Goal: Information Seeking & Learning: Learn about a topic

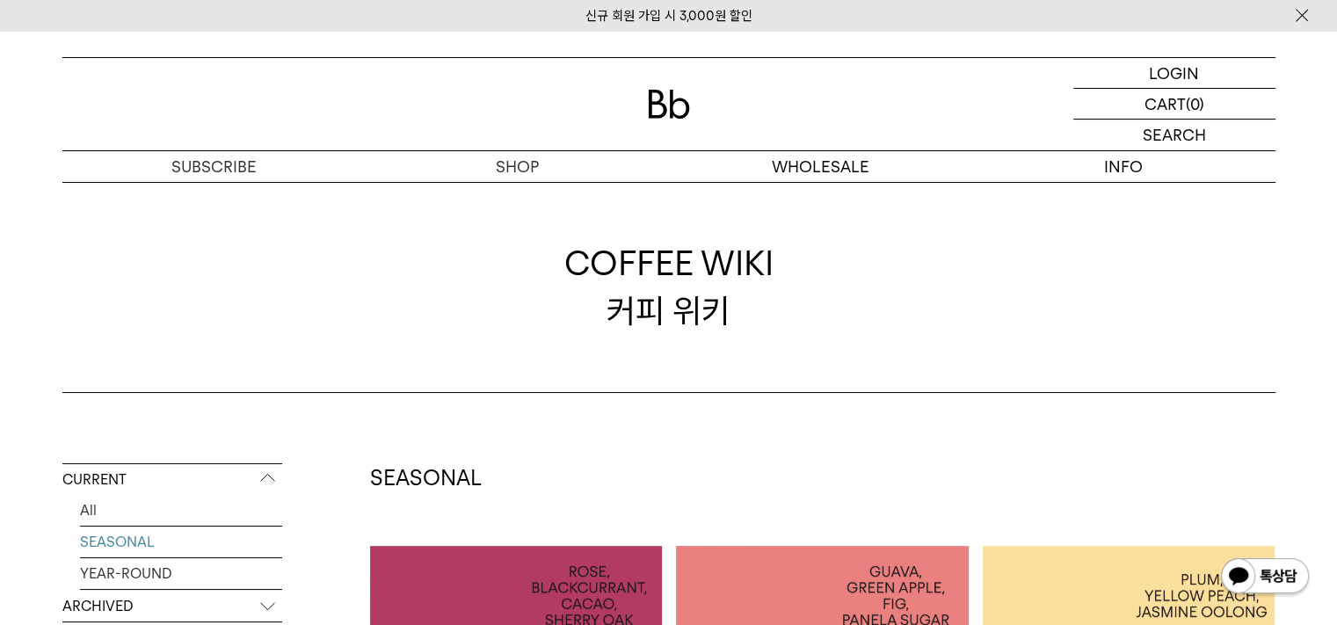
scroll to position [352, 0]
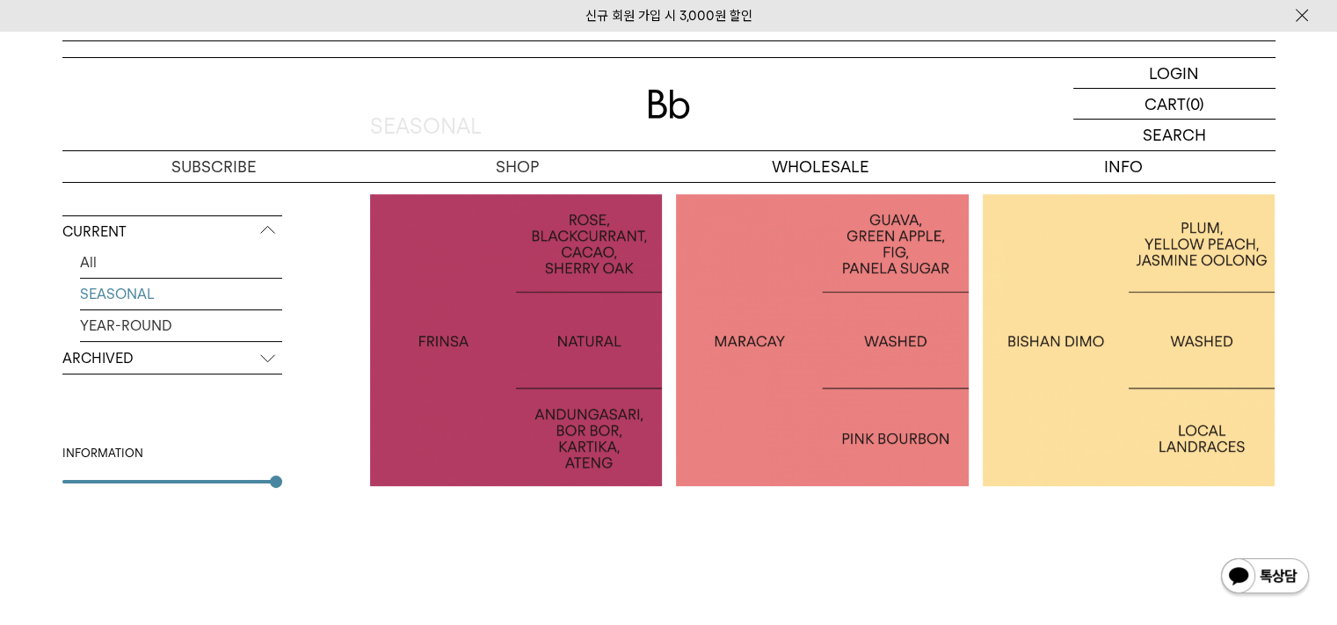
click at [1056, 358] on div at bounding box center [1129, 340] width 293 height 293
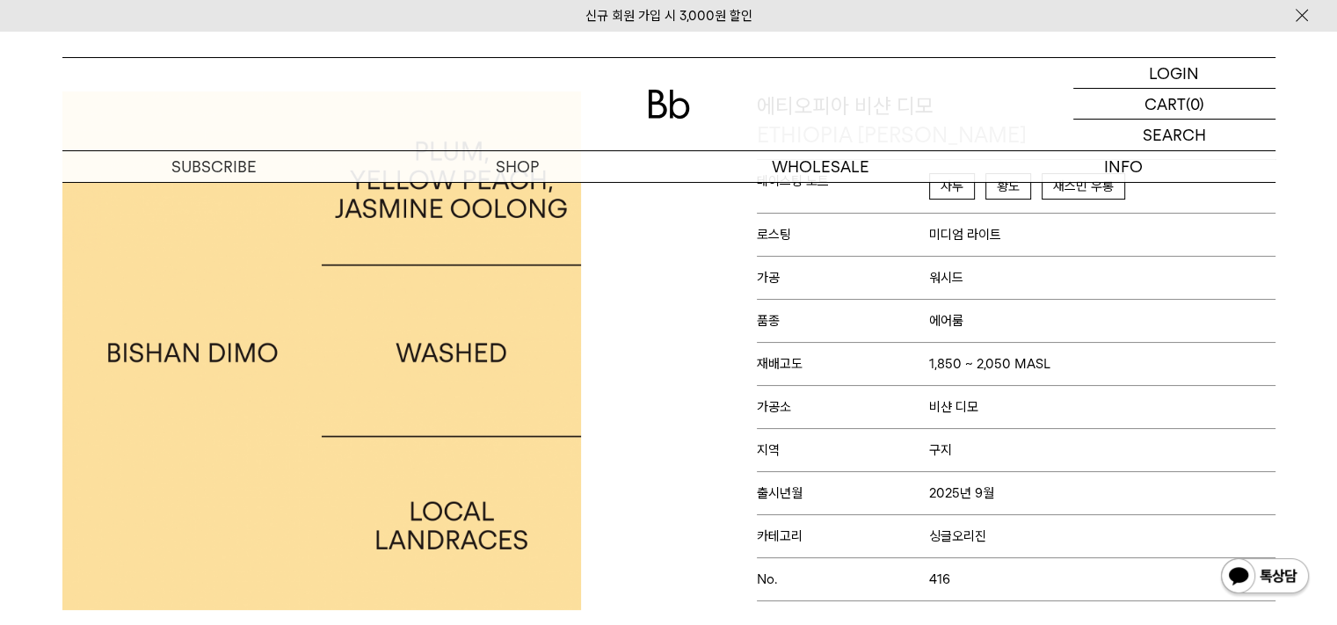
scroll to position [176, 0]
drag, startPoint x: 936, startPoint y: 325, endPoint x: 969, endPoint y: 311, distance: 35.4
click at [969, 311] on p "품종 에어룸" at bounding box center [1016, 320] width 519 height 43
click at [1061, 334] on p "품종 에어룸" at bounding box center [1016, 320] width 519 height 43
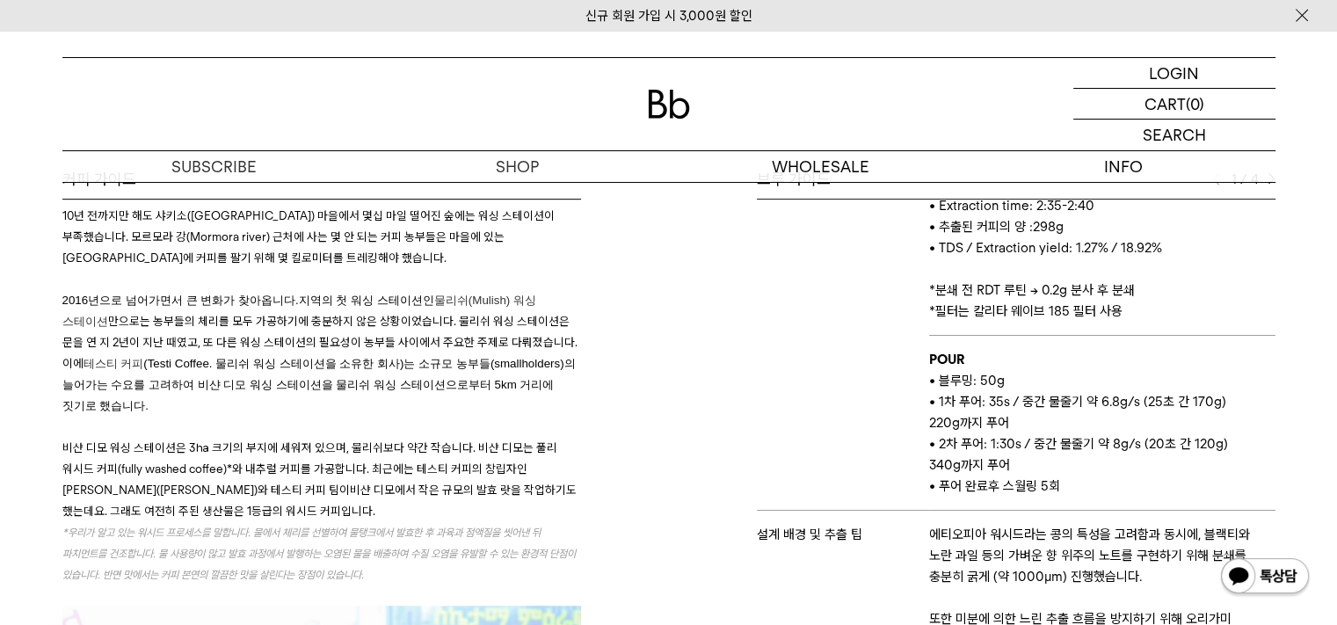
scroll to position [1055, 0]
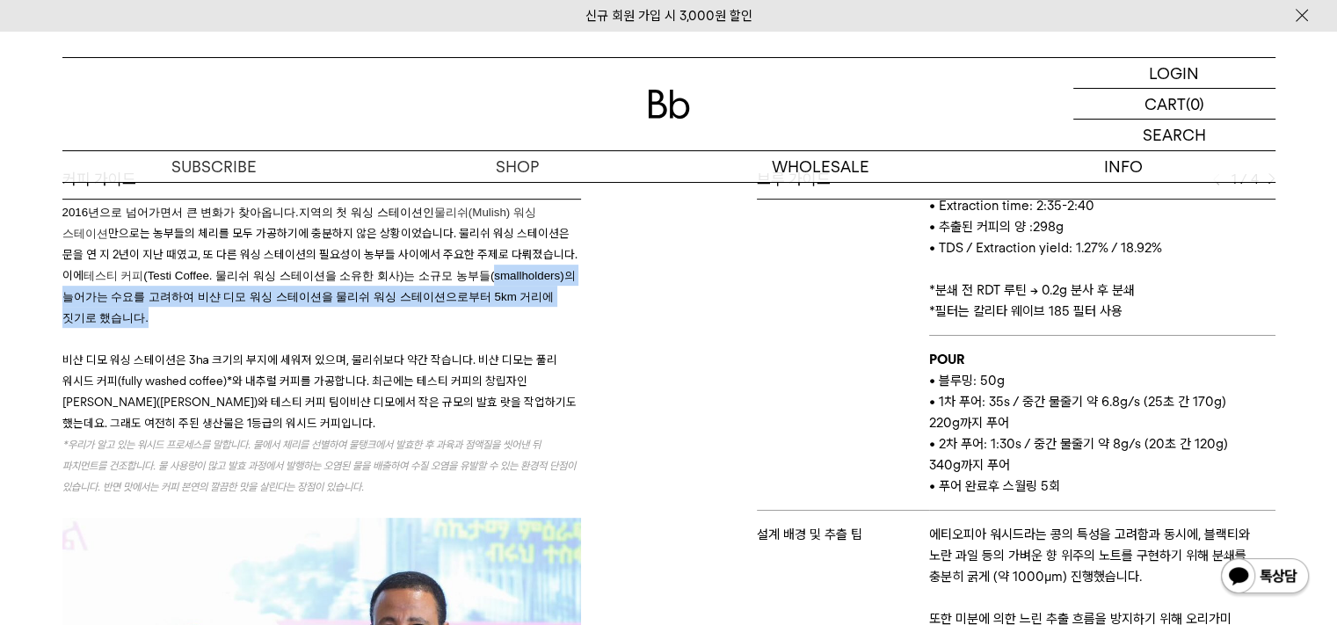
drag, startPoint x: 67, startPoint y: 271, endPoint x: 306, endPoint y: 303, distance: 241.3
click at [306, 303] on h3 "10년 전까지만 해도 샤키소(Shakiso) 마을에서 몇십 마일 떨어진 숲에는 워싱 스테이션이 부족했습니다. 모르모라 강(Mormora riv…" at bounding box center [321, 573] width 519 height 955
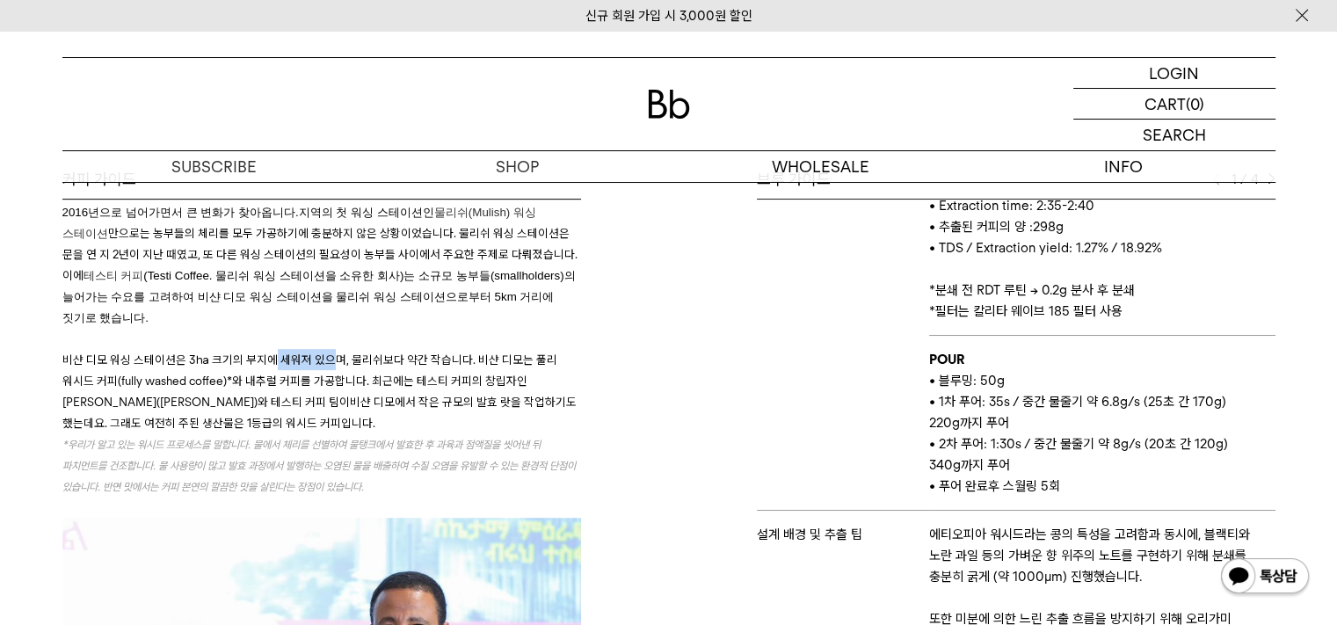
drag, startPoint x: 265, startPoint y: 325, endPoint x: 322, endPoint y: 333, distance: 57.7
click at [322, 349] on p "비샨 디모 워싱 스테이션은 3㏊ 크기의 부지에 세워져 있으며, 물리쉬보다 약간 작습니다. 비샨 디모는 풀리 워시드 커피(fully washed…" at bounding box center [321, 391] width 519 height 84
click at [176, 349] on p "비샨 디모 워싱 스테이션은 3㏊ 크기의 부지에 세워져 있으며, 물리쉬보다 약간 작습니다. 비샨 디모는 풀리 워시드 커피(fully washed…" at bounding box center [321, 391] width 519 height 84
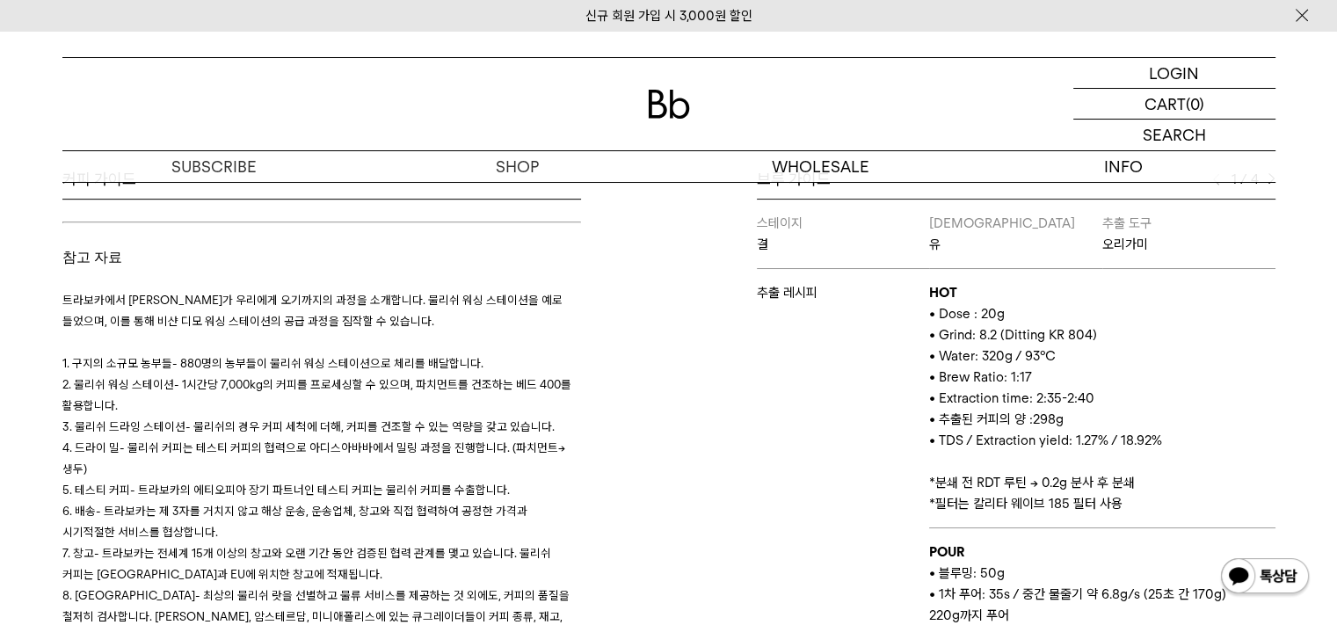
scroll to position [0, 0]
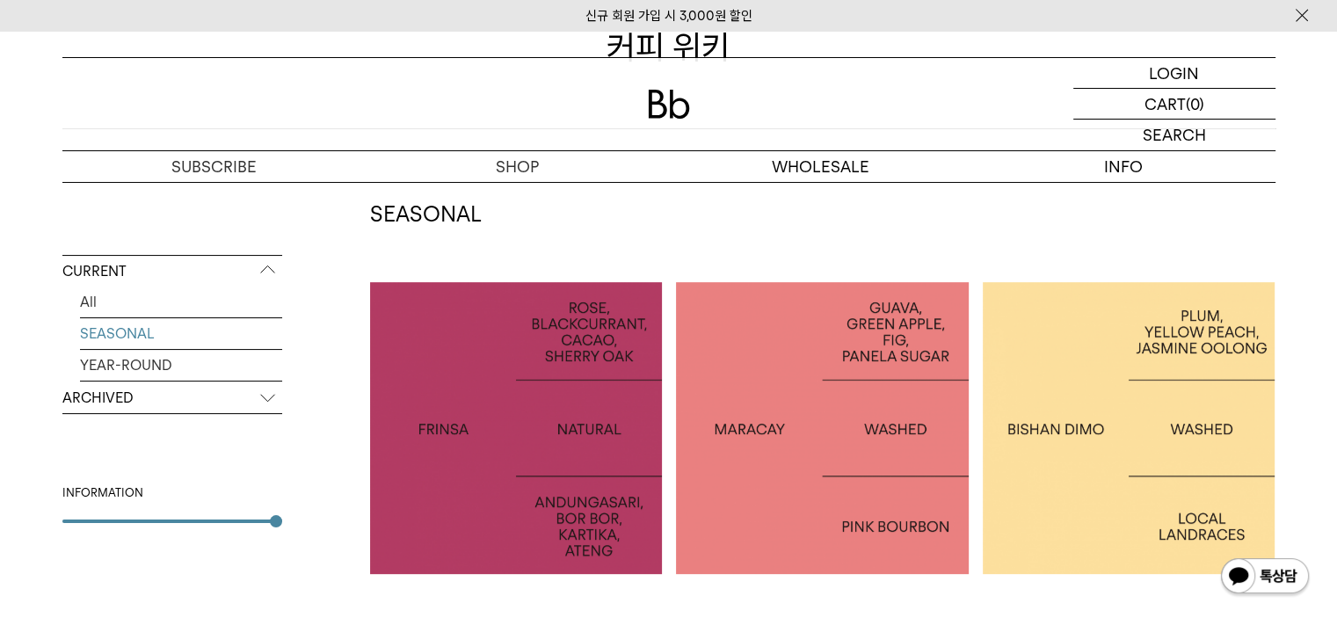
click at [1090, 356] on div at bounding box center [1129, 428] width 293 height 293
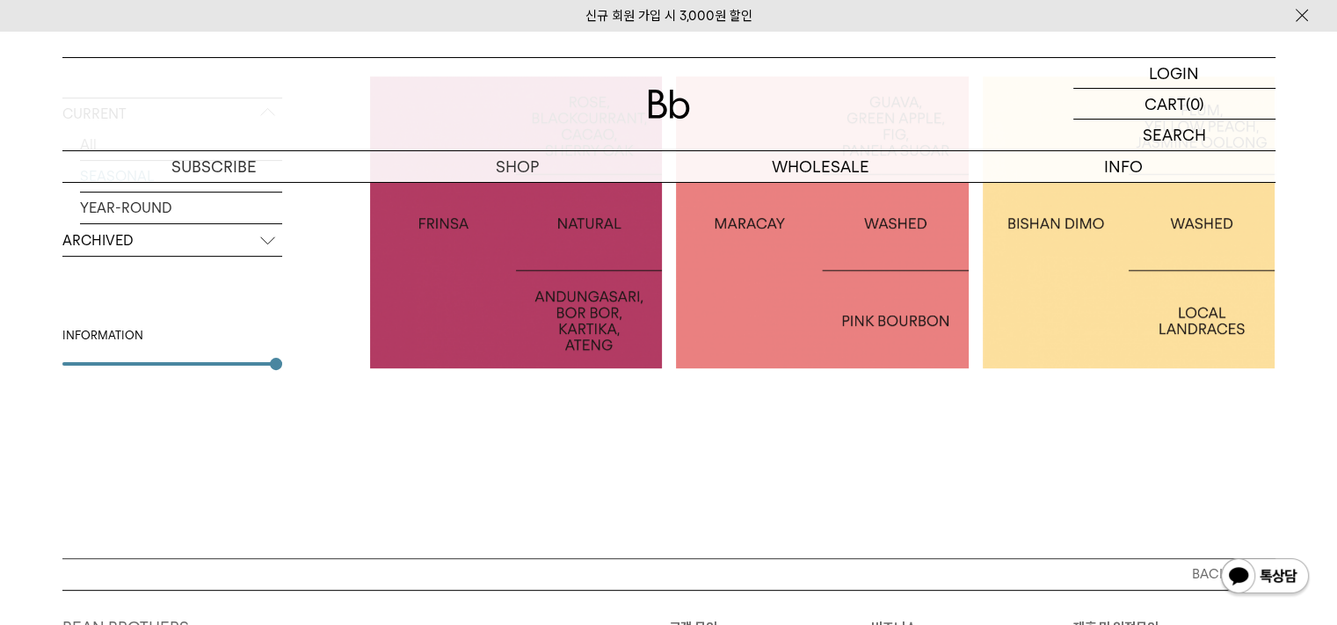
scroll to position [439, 0]
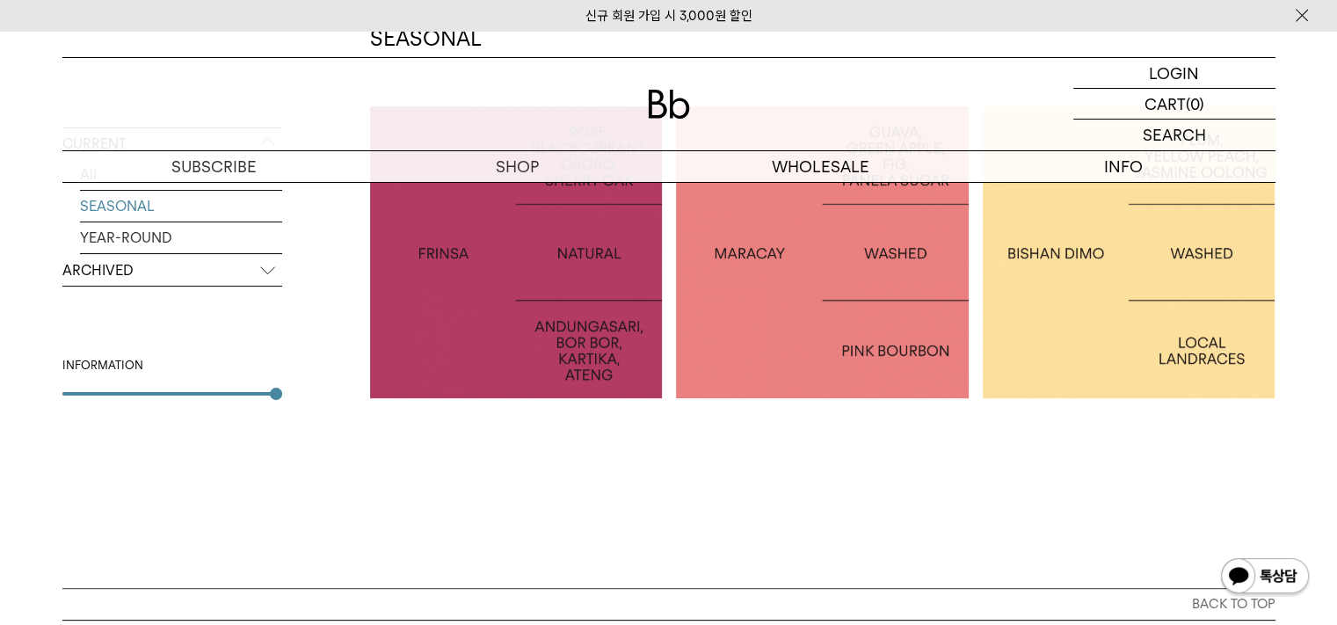
click at [555, 347] on div at bounding box center [516, 252] width 293 height 293
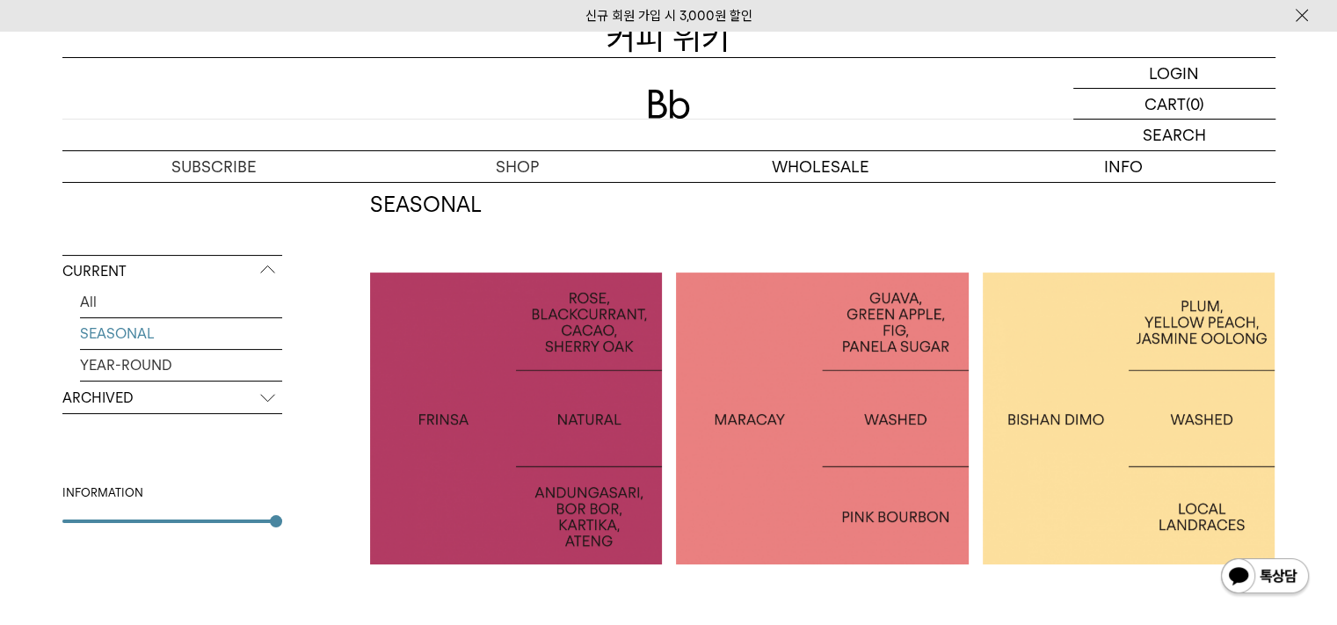
scroll to position [264, 0]
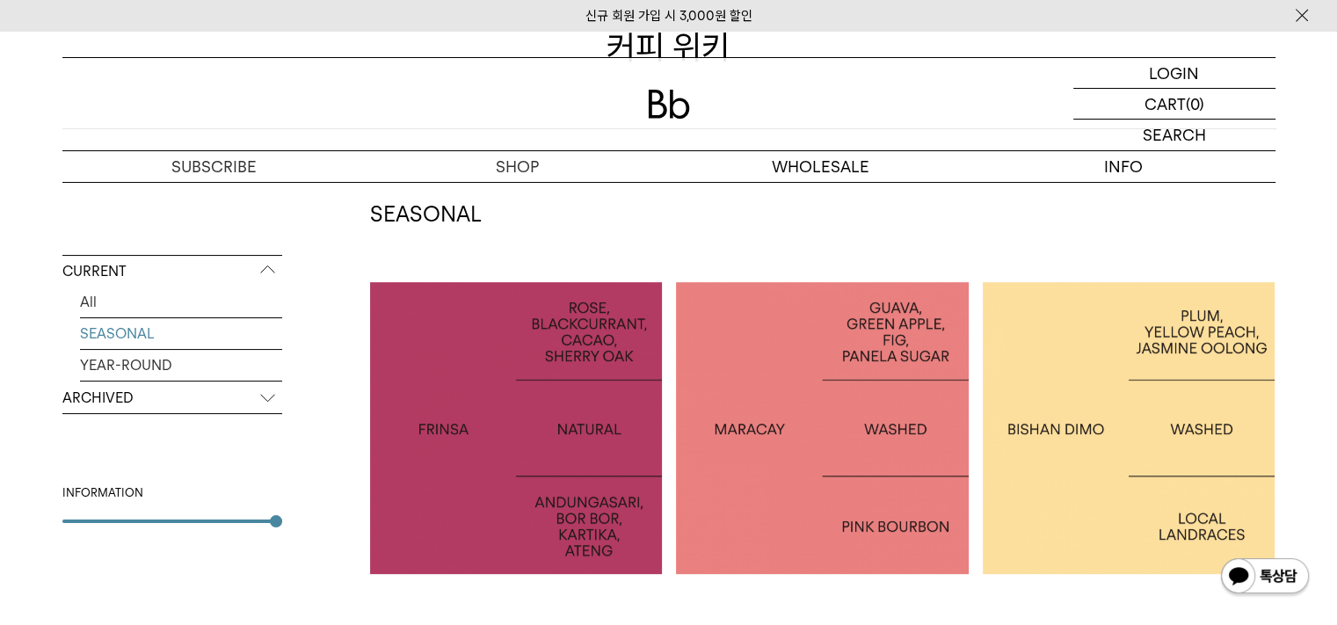
click at [812, 384] on div at bounding box center [822, 428] width 293 height 293
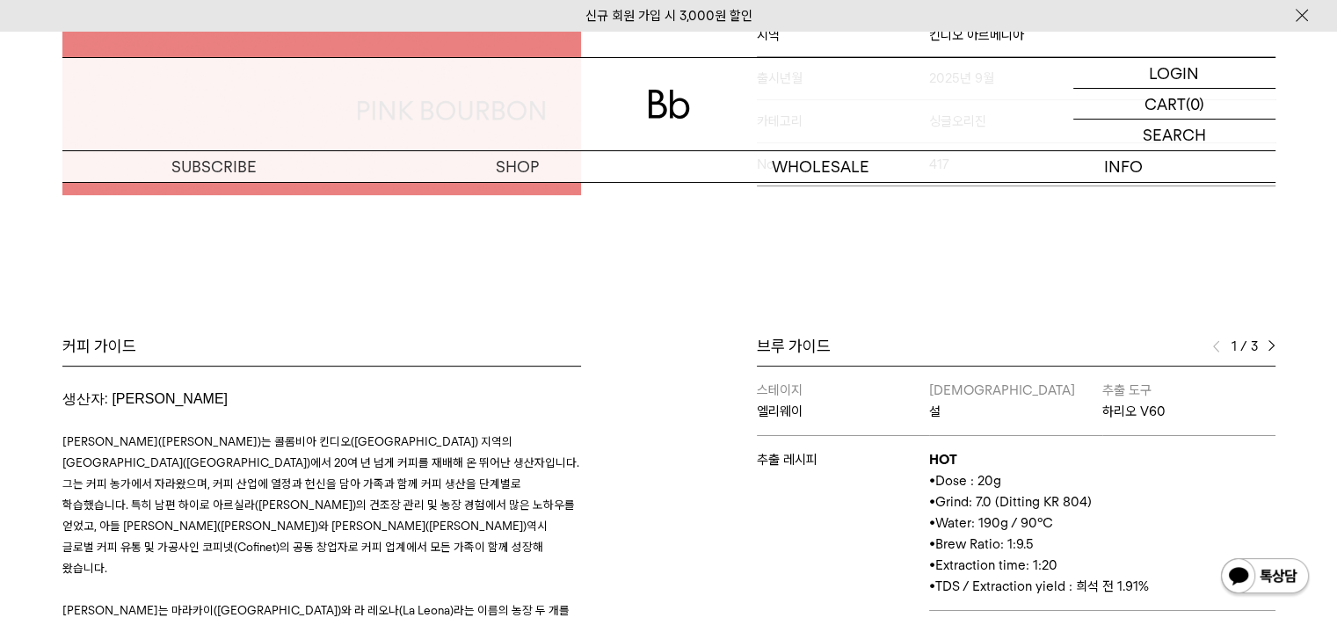
scroll to position [791, 0]
